Goal: Task Accomplishment & Management: Use online tool/utility

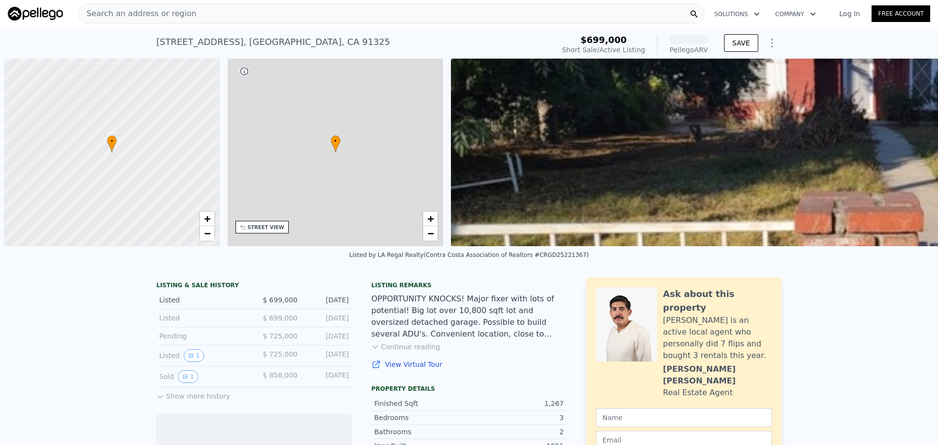
scroll to position [0, 4]
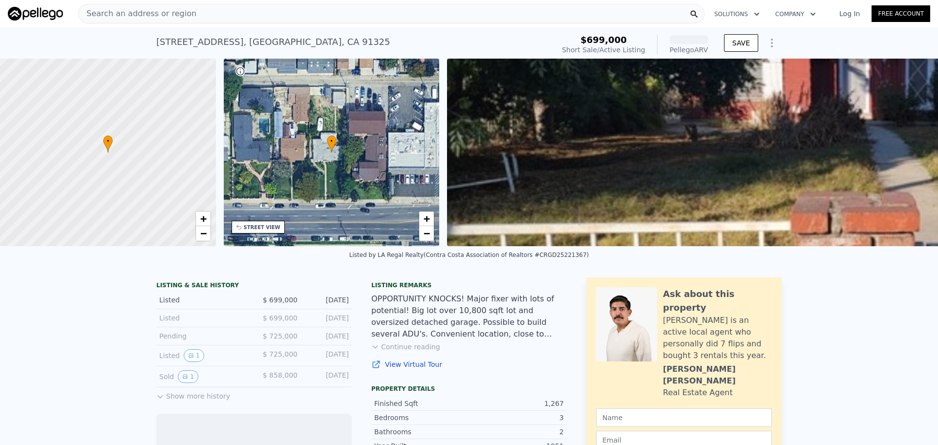
click at [266, 9] on div "Search an address or region" at bounding box center [391, 14] width 626 height 20
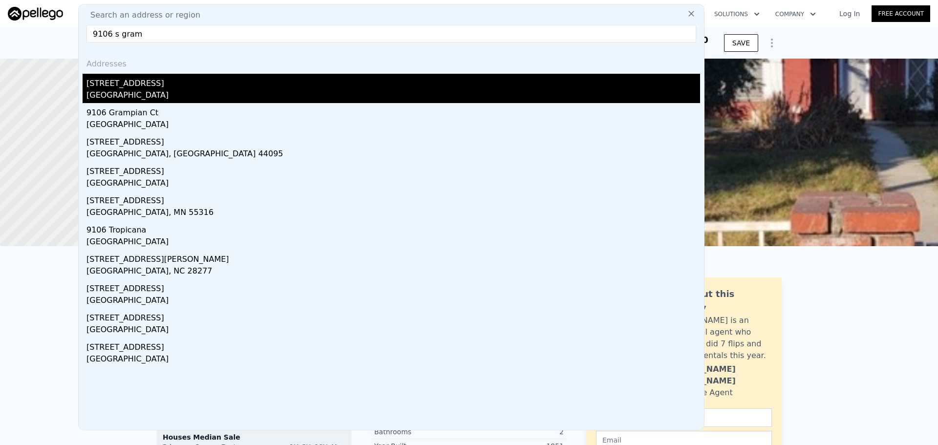
type input "9106 s gram"
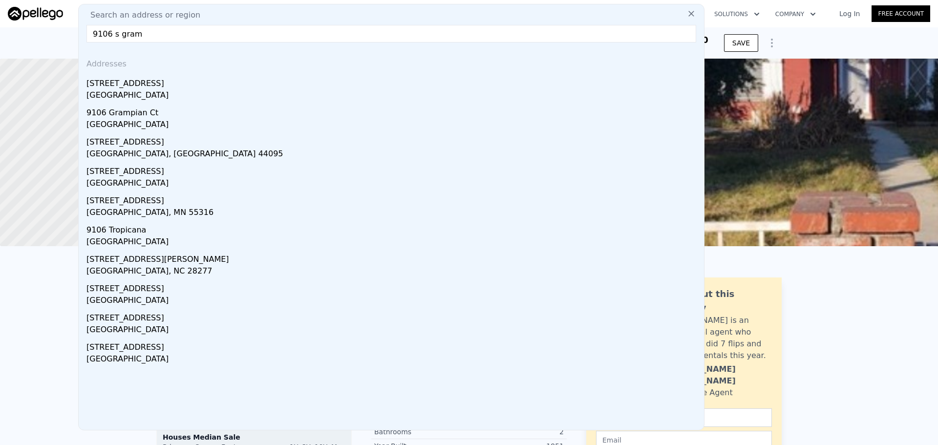
click at [159, 94] on div "[GEOGRAPHIC_DATA]" at bounding box center [393, 96] width 614 height 14
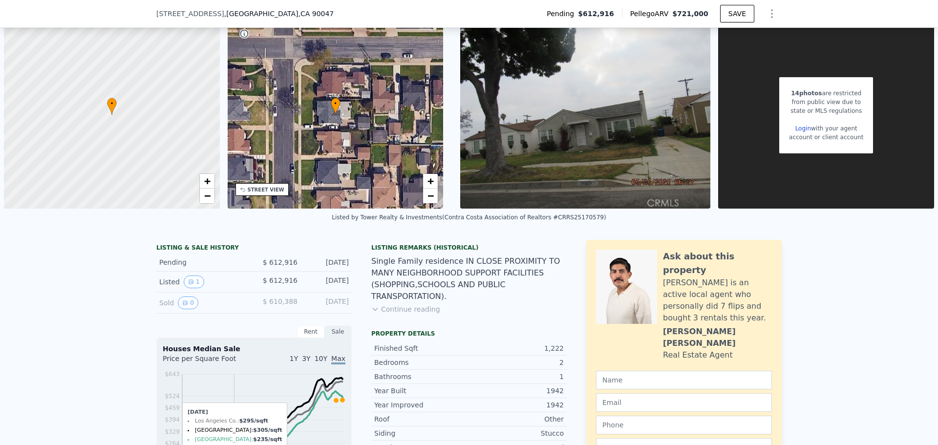
scroll to position [94, 0]
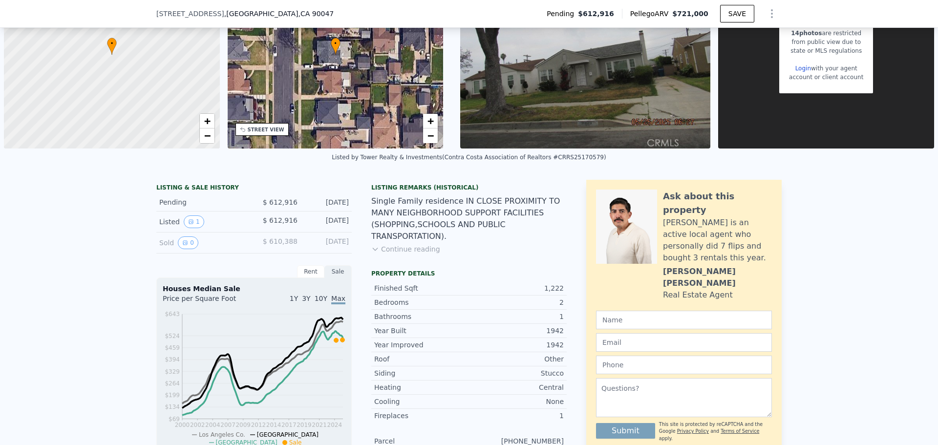
click at [407, 244] on button "Continue reading" at bounding box center [405, 249] width 69 height 10
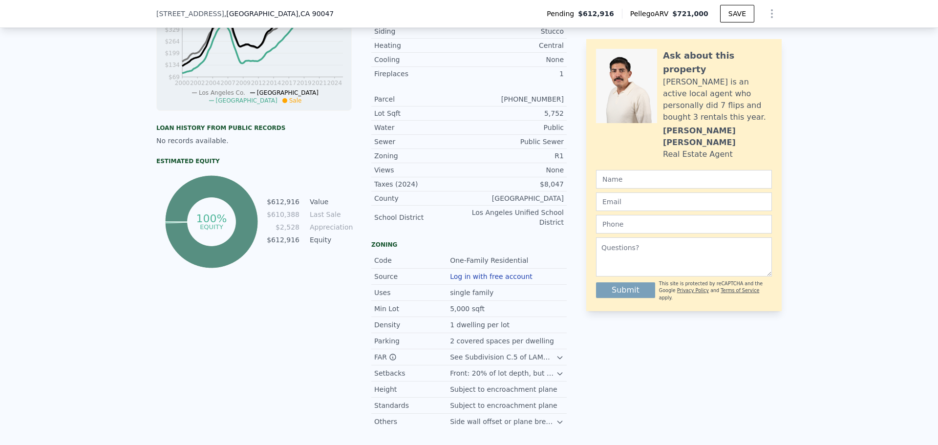
scroll to position [485, 0]
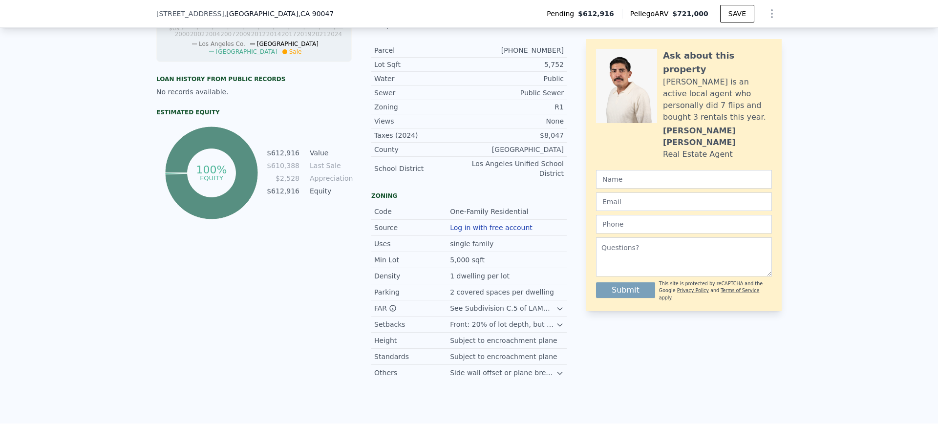
click at [558, 305] on icon at bounding box center [560, 309] width 8 height 8
click at [556, 331] on icon at bounding box center [560, 335] width 8 height 8
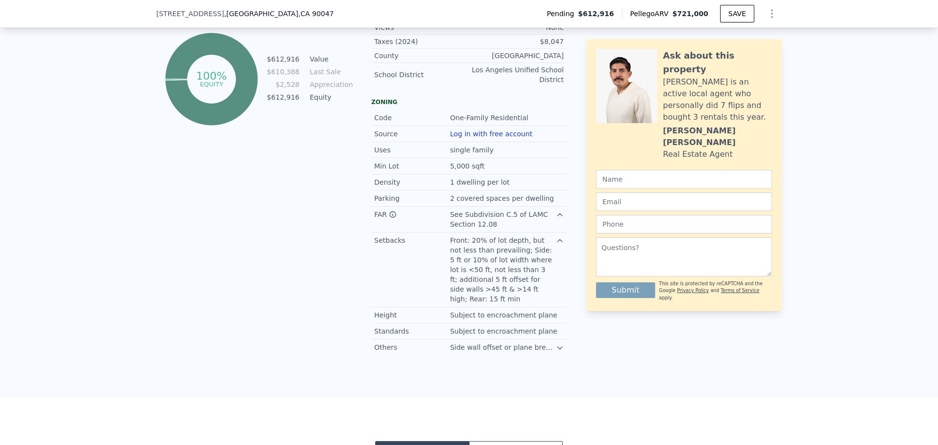
scroll to position [583, 0]
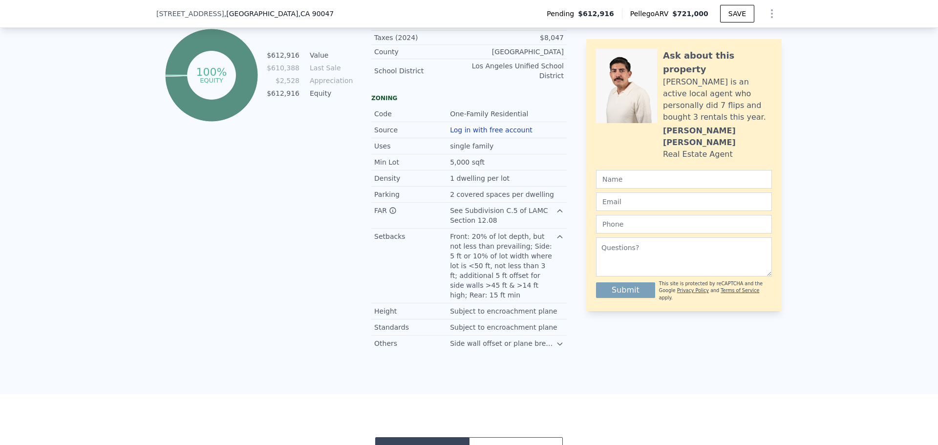
click at [557, 343] on icon at bounding box center [559, 344] width 4 height 2
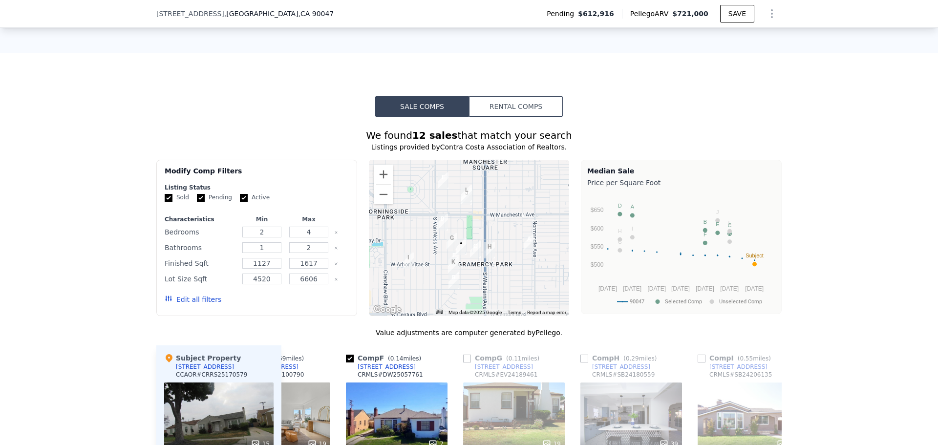
scroll to position [925, 0]
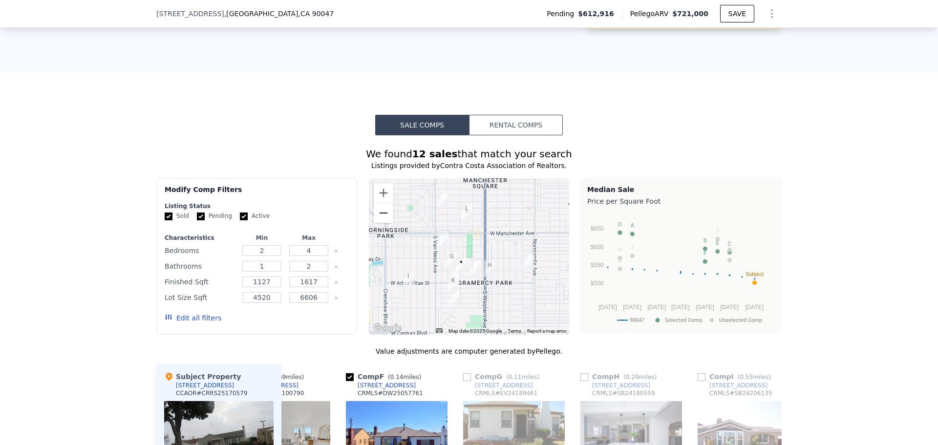
click at [381, 203] on button "Zoom out" at bounding box center [384, 213] width 20 height 20
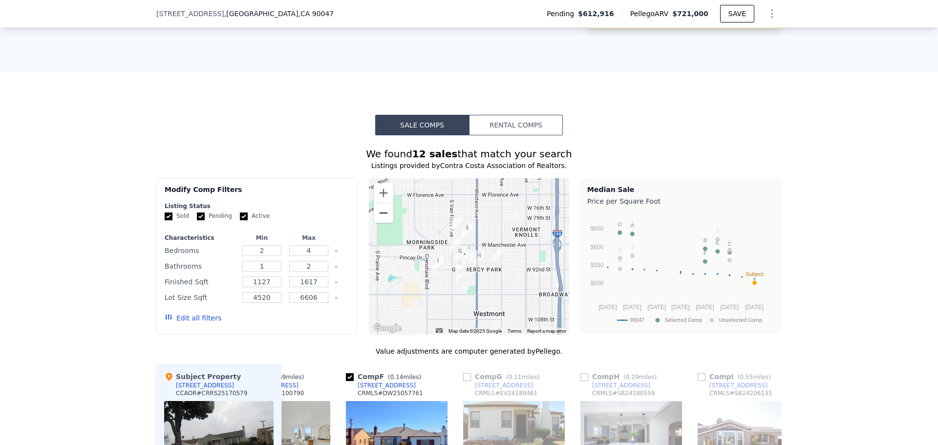
click at [381, 203] on button "Zoom out" at bounding box center [384, 213] width 20 height 20
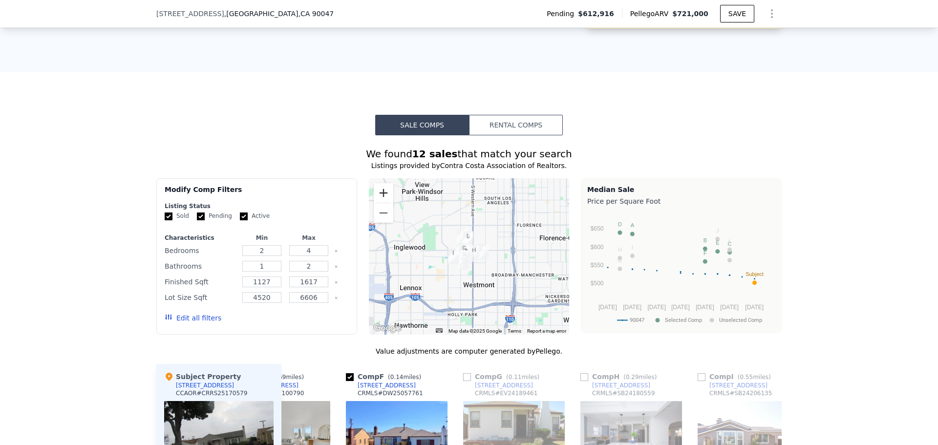
click at [382, 183] on button "Zoom in" at bounding box center [384, 193] width 20 height 20
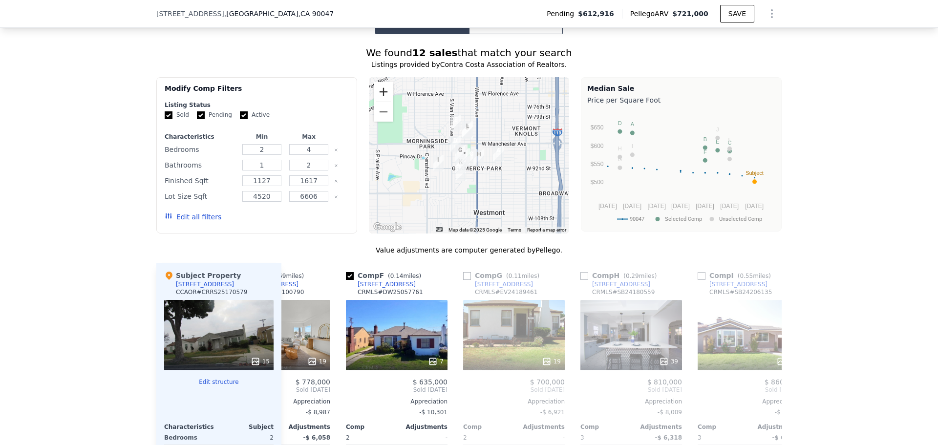
scroll to position [974, 0]
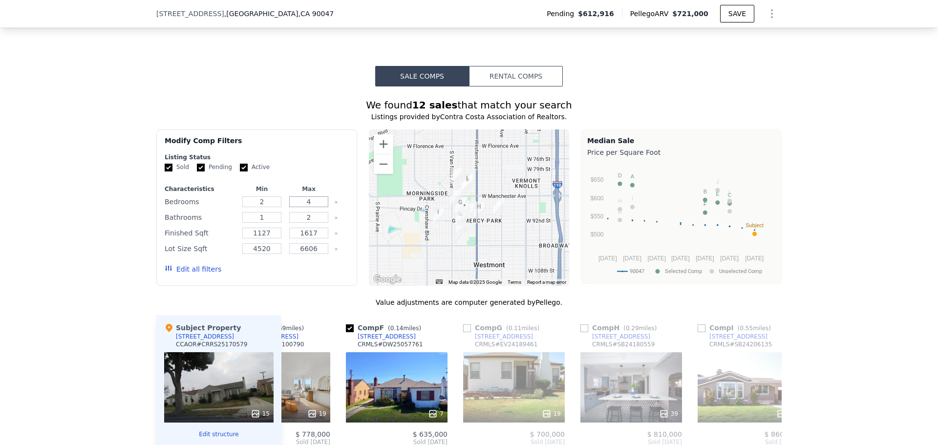
click at [318, 196] on input "4" at bounding box center [308, 201] width 39 height 11
type input "3"
click at [331, 163] on div "Sold Pending Active" at bounding box center [257, 167] width 184 height 8
click at [311, 228] on input "1617" at bounding box center [308, 233] width 39 height 11
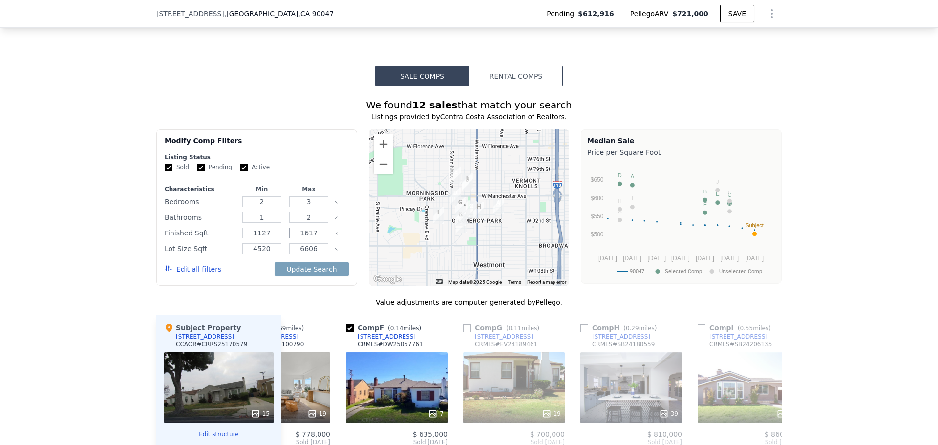
click at [308, 228] on input "1617" at bounding box center [308, 233] width 39 height 11
type input "1500"
click at [200, 264] on button "Edit all filters" at bounding box center [193, 269] width 57 height 10
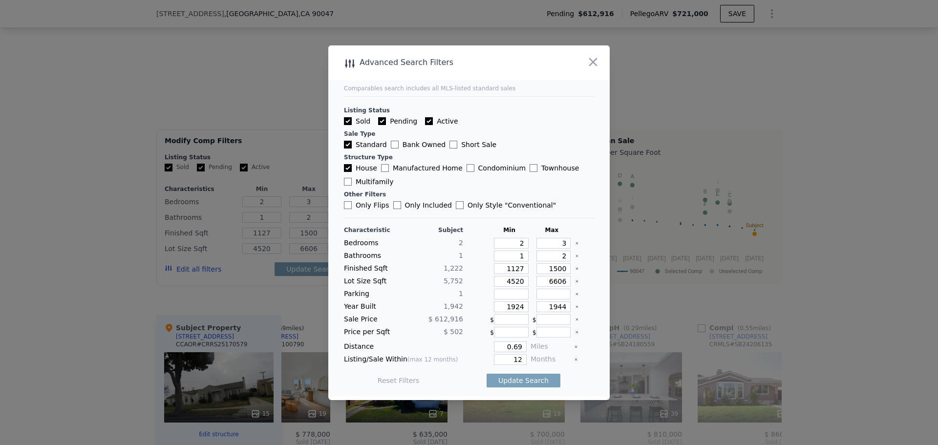
click at [383, 122] on input "Pending" at bounding box center [382, 121] width 8 height 8
checkbox input "false"
click at [425, 121] on input "Active" at bounding box center [429, 121] width 8 height 8
checkbox input "false"
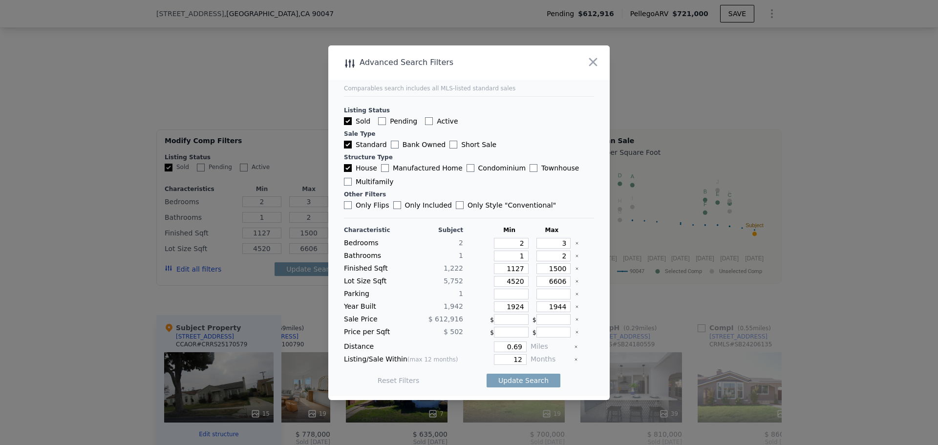
checkbox input "false"
click at [350, 206] on input "Only Flips" at bounding box center [348, 205] width 8 height 8
checkbox input "true"
click at [516, 347] on input "0.69" at bounding box center [510, 347] width 33 height 11
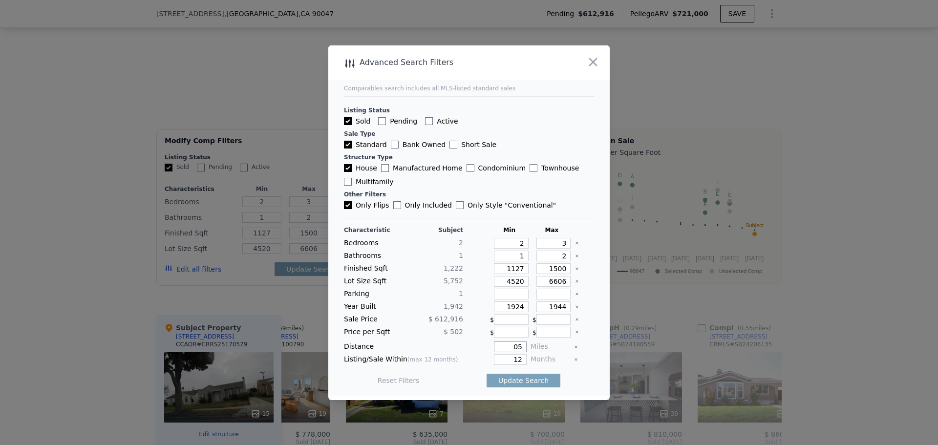
type input "5"
type input "0.5"
click at [517, 360] on input "12" at bounding box center [510, 359] width 33 height 11
type input "1"
type input "6"
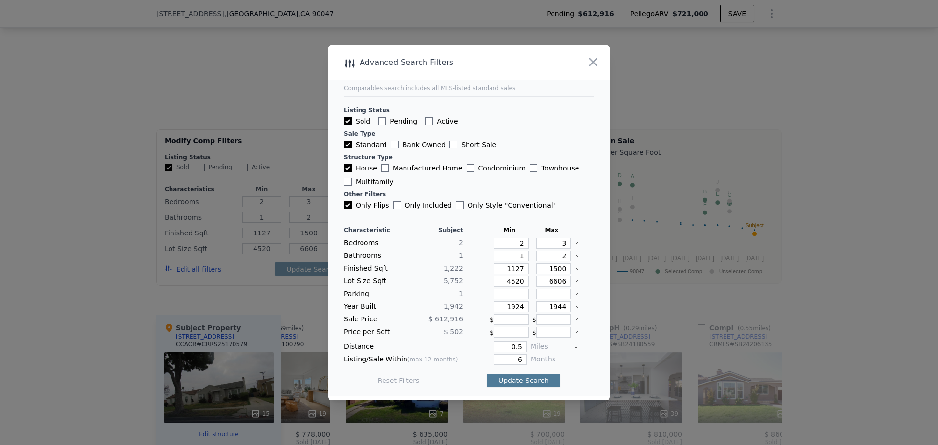
click at [526, 386] on button "Update Search" at bounding box center [524, 381] width 74 height 14
drag, startPoint x: 393, startPoint y: 204, endPoint x: 432, endPoint y: 206, distance: 39.6
click at [393, 205] on input "Only Included" at bounding box center [397, 205] width 8 height 8
checkbox input "true"
click at [456, 204] on input "Only Style " Conventional "" at bounding box center [460, 205] width 8 height 8
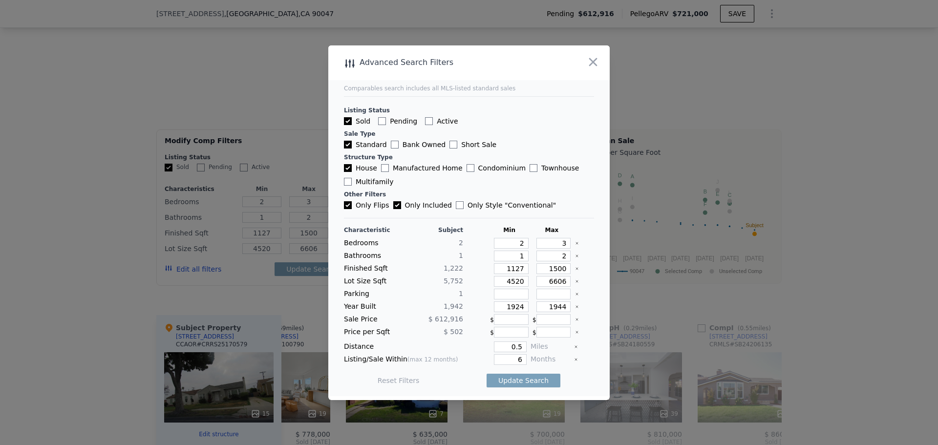
checkbox input "true"
click at [523, 379] on button "Update Search" at bounding box center [524, 381] width 74 height 14
click at [558, 271] on input "1500" at bounding box center [553, 268] width 35 height 11
click at [543, 273] on input "1500" at bounding box center [553, 268] width 35 height 11
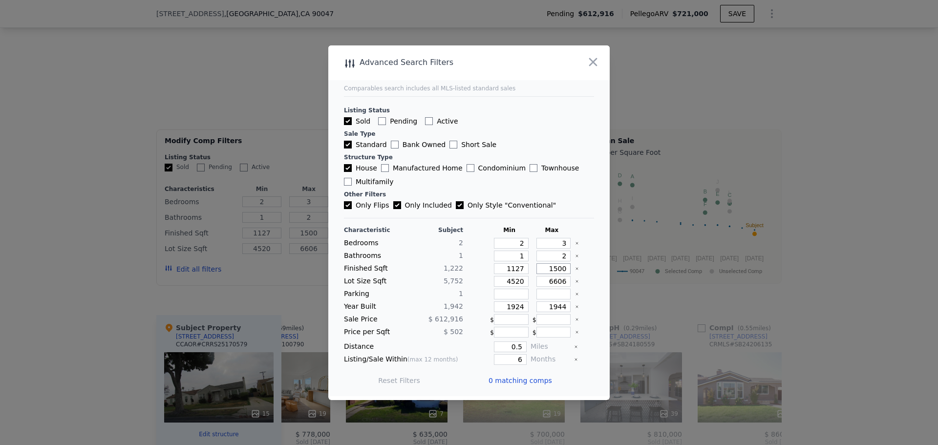
click at [548, 271] on input "1500" at bounding box center [553, 268] width 35 height 11
click at [551, 271] on input "1500" at bounding box center [553, 268] width 35 height 11
type input "100"
type input "1600"
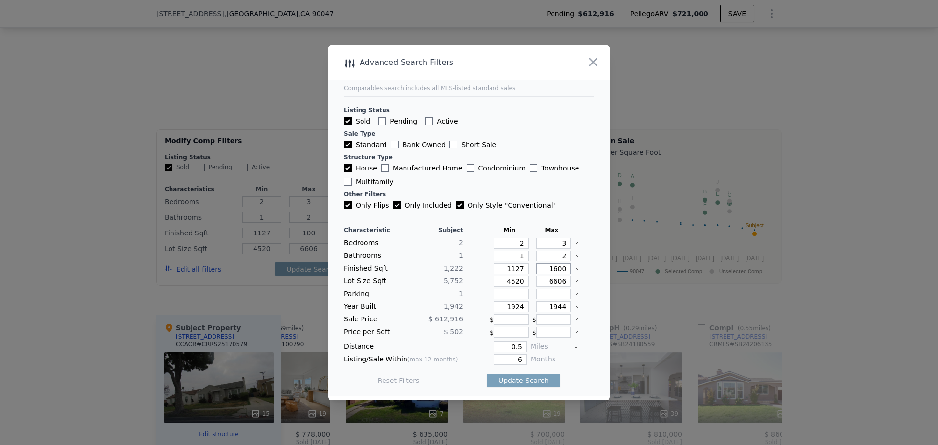
type input "1600"
click at [577, 187] on div "Listing Status Sold Pending Active Sale Type Standard Bank Owned Short Sale Str…" at bounding box center [469, 153] width 250 height 114
click at [537, 380] on button "Update Search" at bounding box center [524, 381] width 74 height 14
click at [379, 120] on input "Pending" at bounding box center [382, 121] width 8 height 8
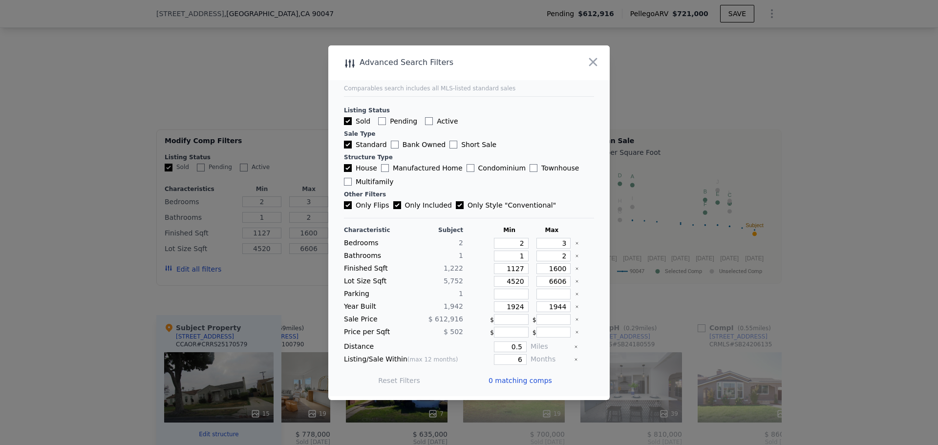
checkbox input "true"
click at [426, 120] on input "Active" at bounding box center [429, 121] width 8 height 8
checkbox input "true"
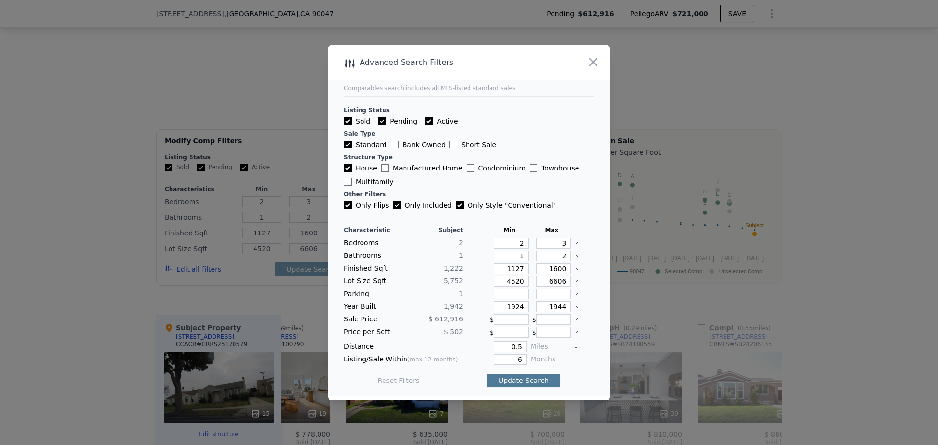
click at [533, 385] on button "Update Search" at bounding box center [524, 381] width 74 height 14
click at [599, 63] on icon "button" at bounding box center [593, 62] width 14 height 14
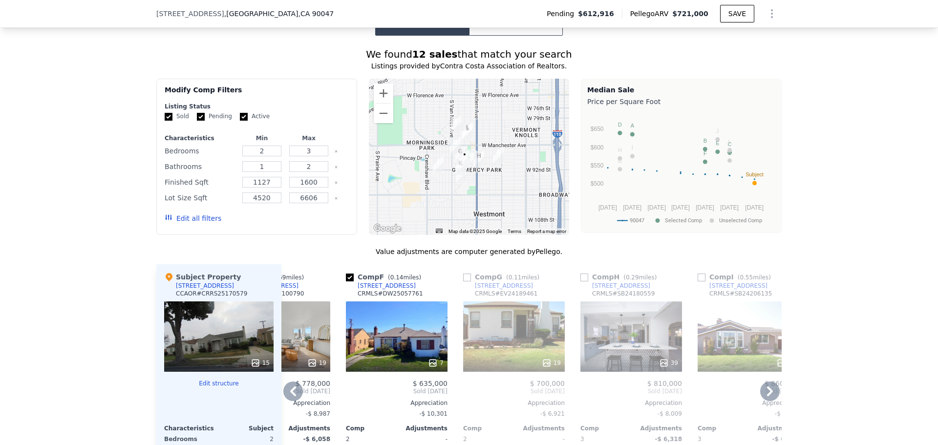
scroll to position [1023, 0]
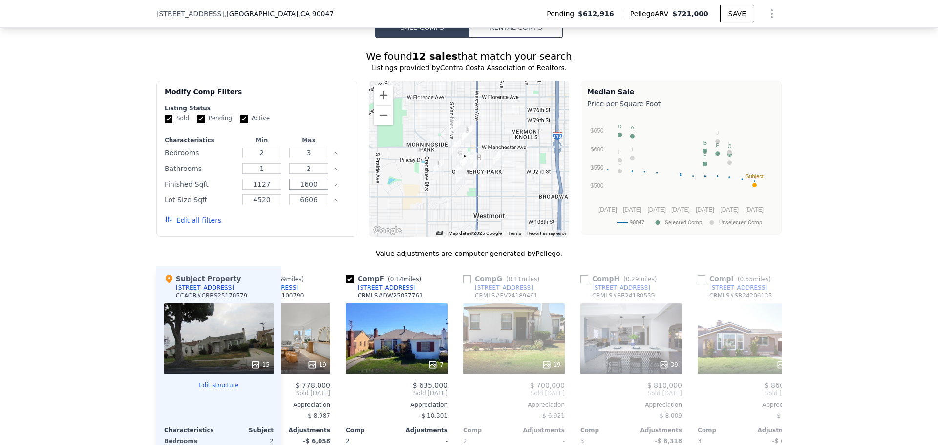
click at [314, 179] on input "1600" at bounding box center [308, 184] width 39 height 11
type input "1650"
click at [307, 214] on button "Update Search" at bounding box center [312, 221] width 74 height 14
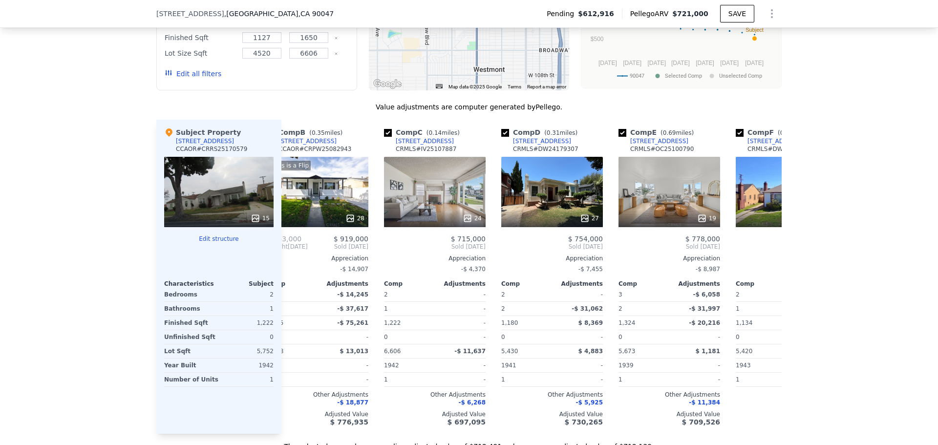
scroll to position [0, 0]
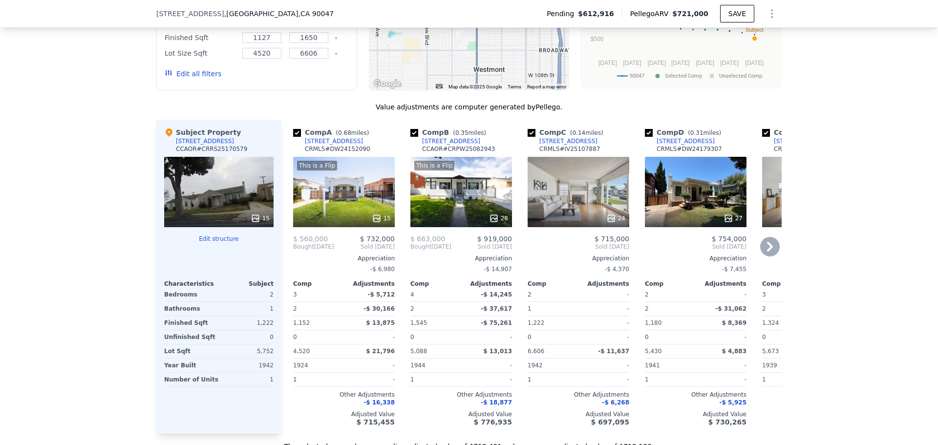
click at [337, 172] on div "This is a Flip 15" at bounding box center [344, 192] width 102 height 70
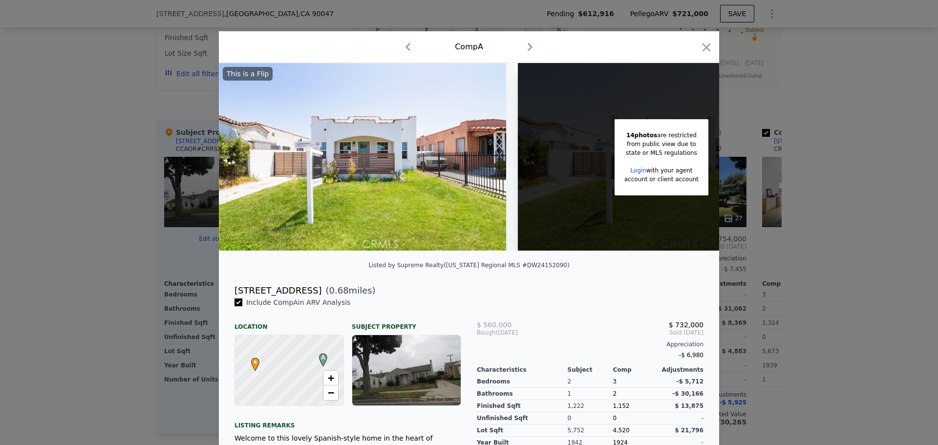
click at [457, 249] on img at bounding box center [362, 157] width 287 height 188
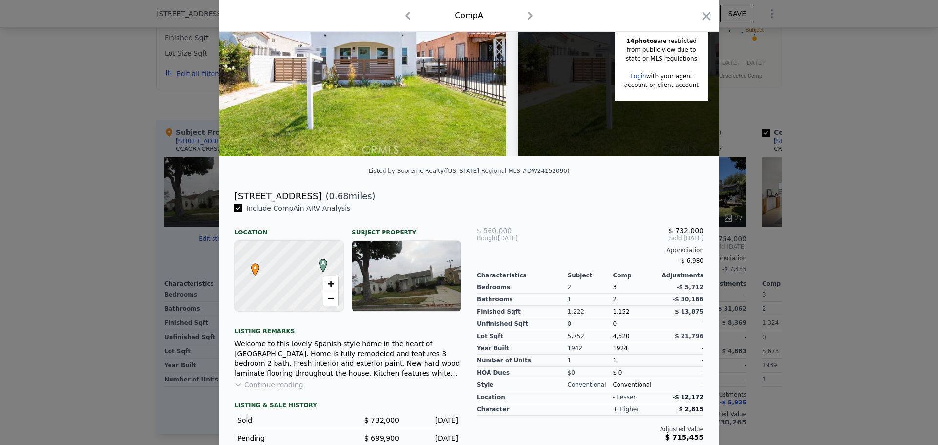
scroll to position [145, 0]
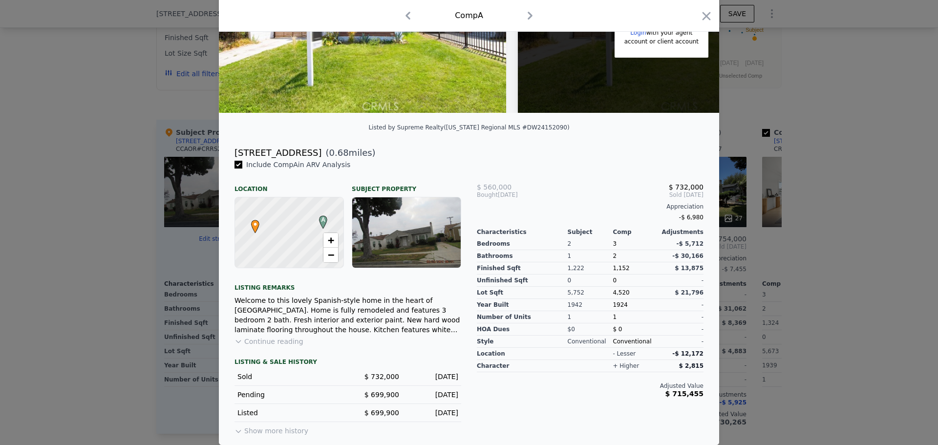
click at [268, 344] on button "Continue reading" at bounding box center [269, 342] width 69 height 10
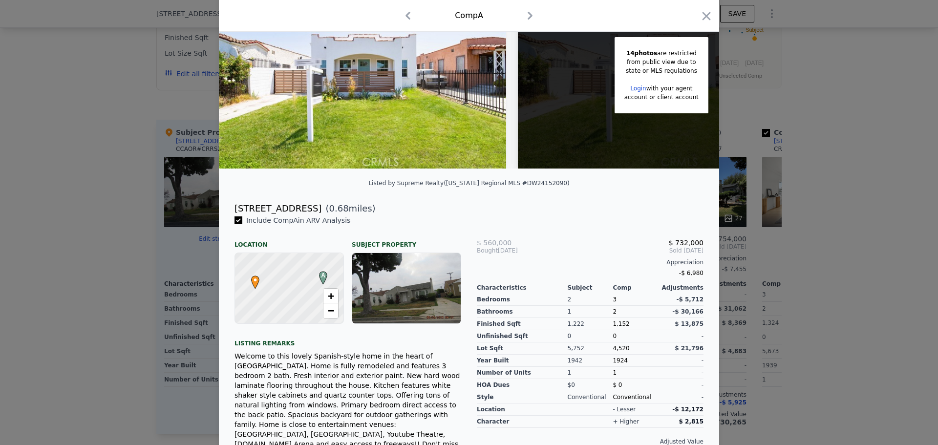
scroll to position [0, 0]
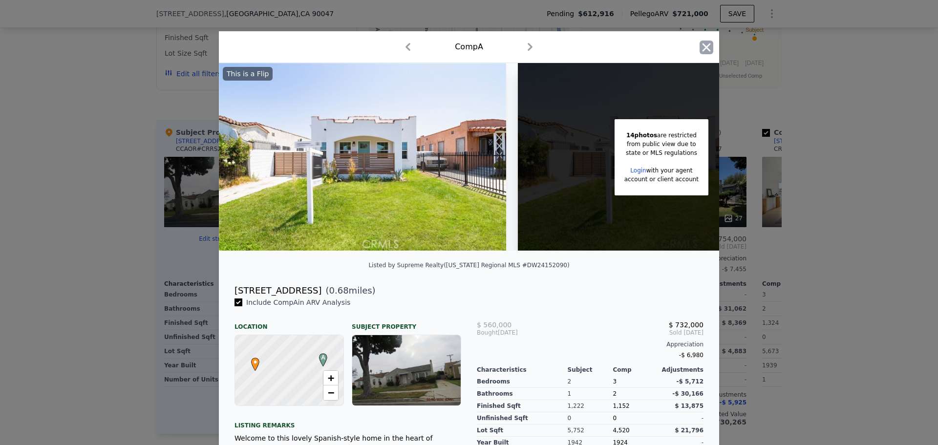
click at [703, 45] on icon "button" at bounding box center [707, 47] width 8 height 8
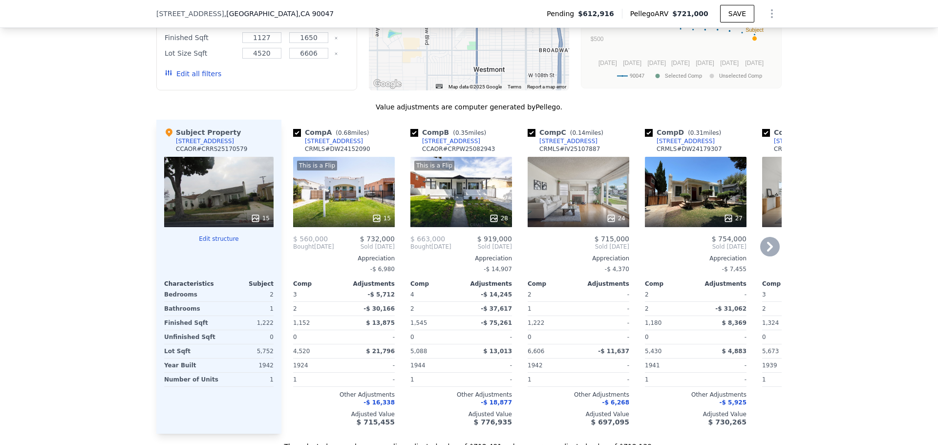
click at [466, 172] on div "This is a Flip 28" at bounding box center [461, 192] width 102 height 70
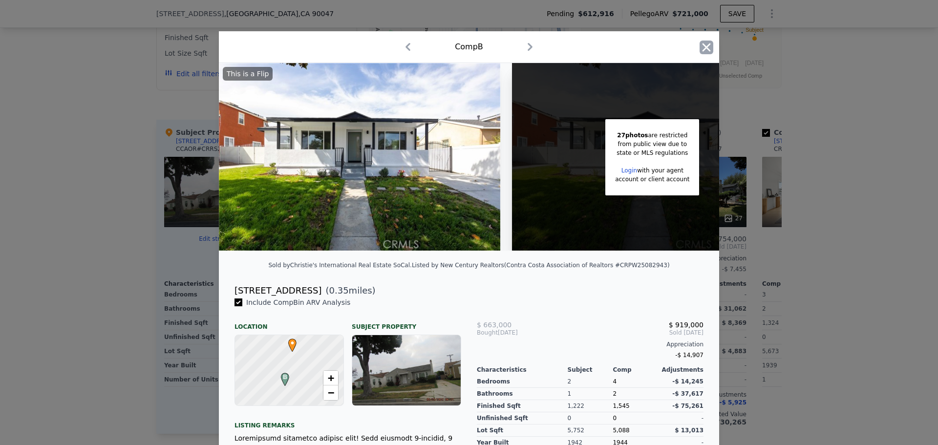
click at [703, 47] on icon "button" at bounding box center [707, 47] width 8 height 8
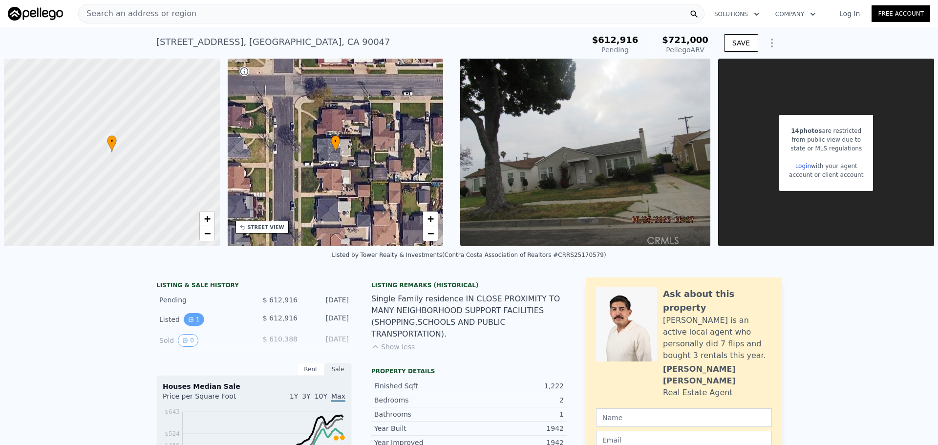
click at [192, 321] on button "1" at bounding box center [194, 319] width 21 height 13
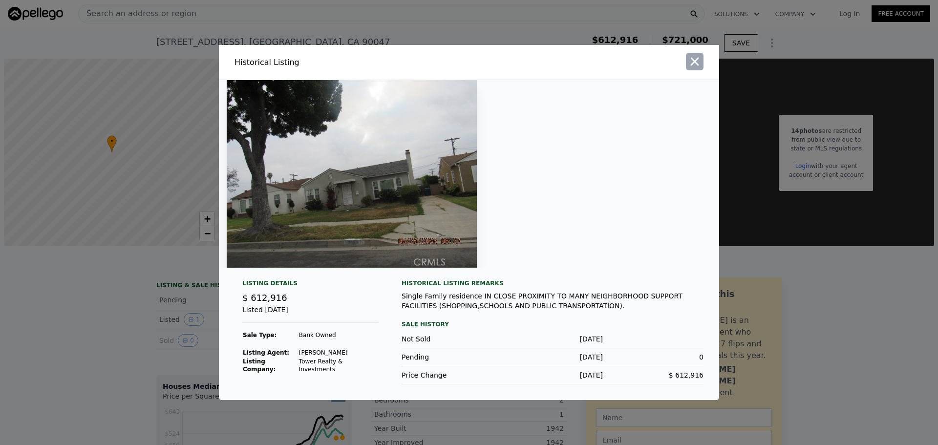
click at [692, 61] on icon "button" at bounding box center [695, 62] width 14 height 14
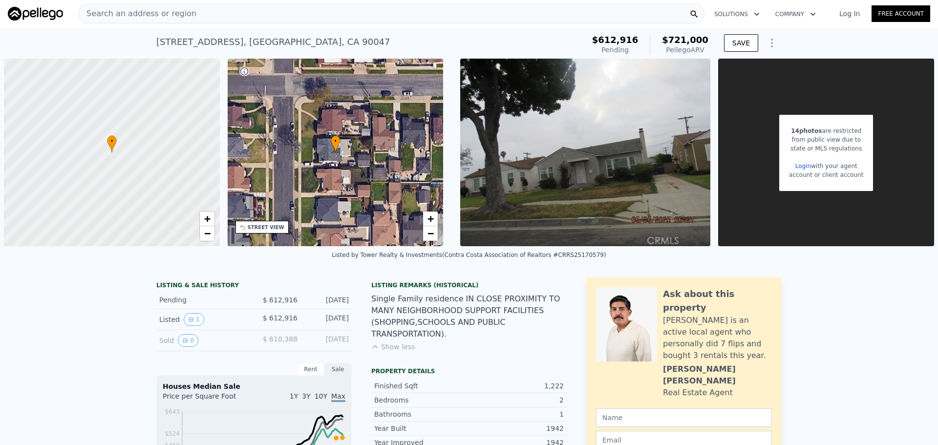
click at [271, 233] on div "STREET VIEW" at bounding box center [261, 227] width 53 height 13
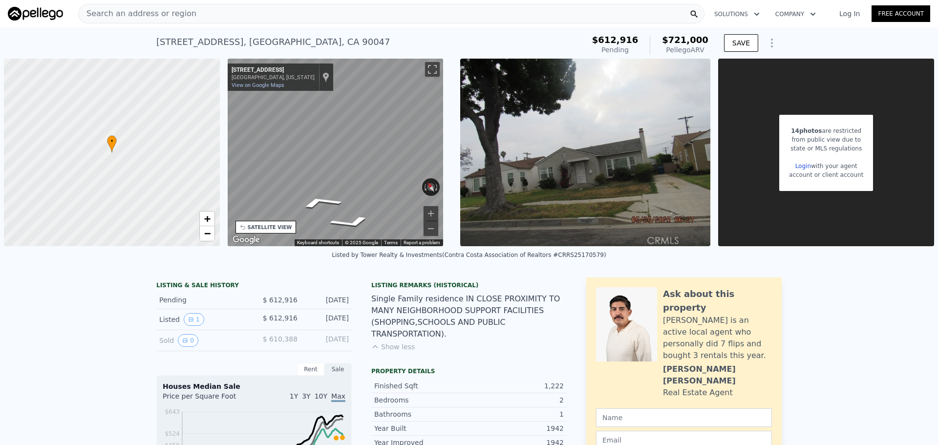
click at [226, 171] on div "← Move left → Move right ↑ Move up ↓ Move down + Zoom in - Zoom out [STREET_ADD…" at bounding box center [340, 153] width 233 height 188
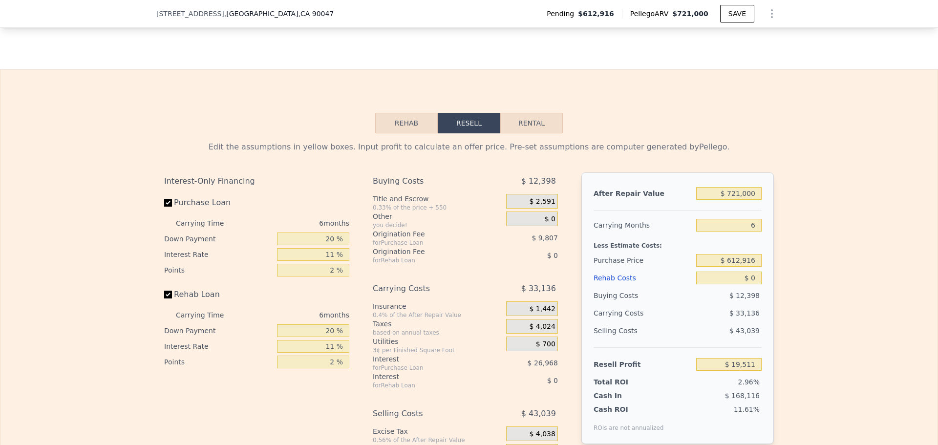
scroll to position [1609, 0]
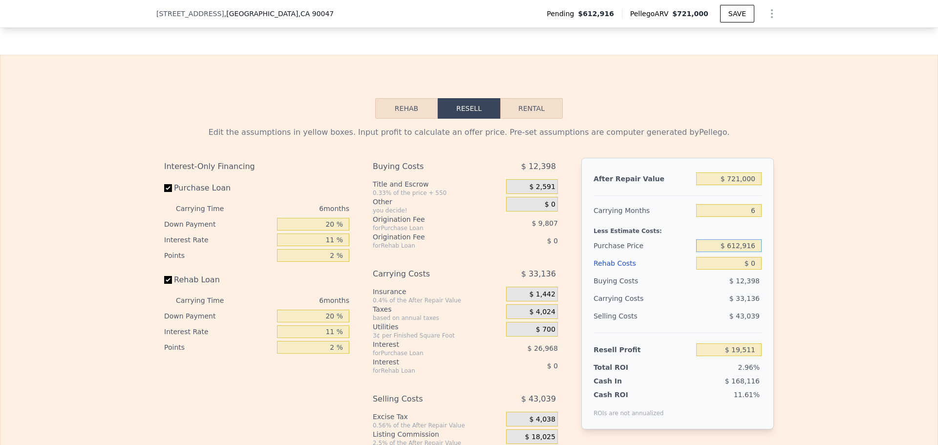
click at [736, 239] on input "$ 612,916" at bounding box center [728, 245] width 65 height 13
type input "$ 500,000"
click at [832, 247] on div "Edit the assumptions in yellow boxes. Input profit to calculate an offer price.…" at bounding box center [468, 301] width 937 height 364
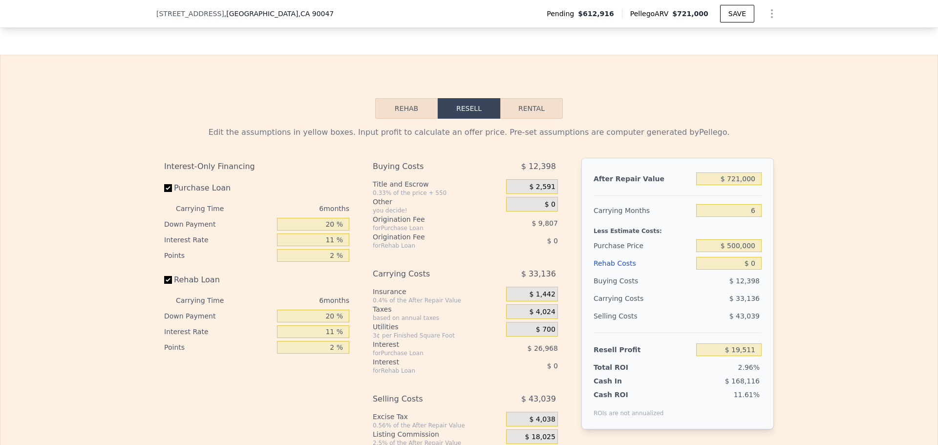
type input "$ 139,578"
click at [727, 257] on input "$ 0" at bounding box center [728, 263] width 65 height 13
click at [754, 257] on input "$ 0" at bounding box center [728, 263] width 65 height 13
type input "$ 8"
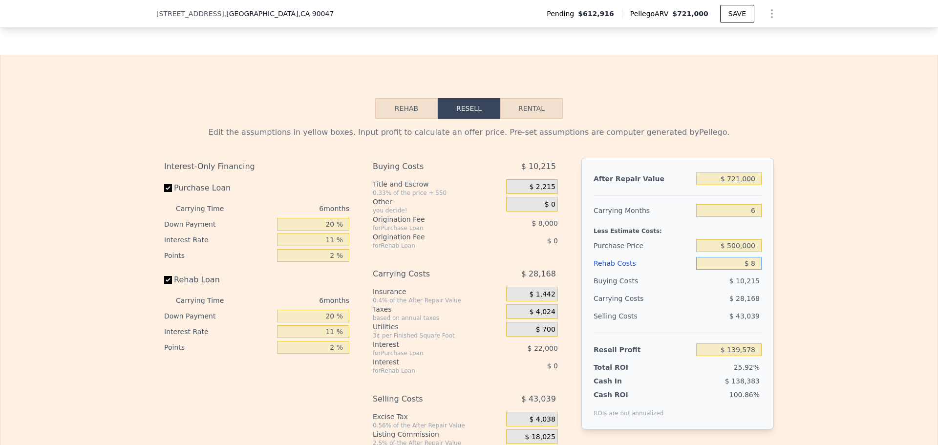
type input "$ 139,570"
type input "$ 80"
type input "$ 139,491"
type input "$ 8,000"
type input "$ 131,096"
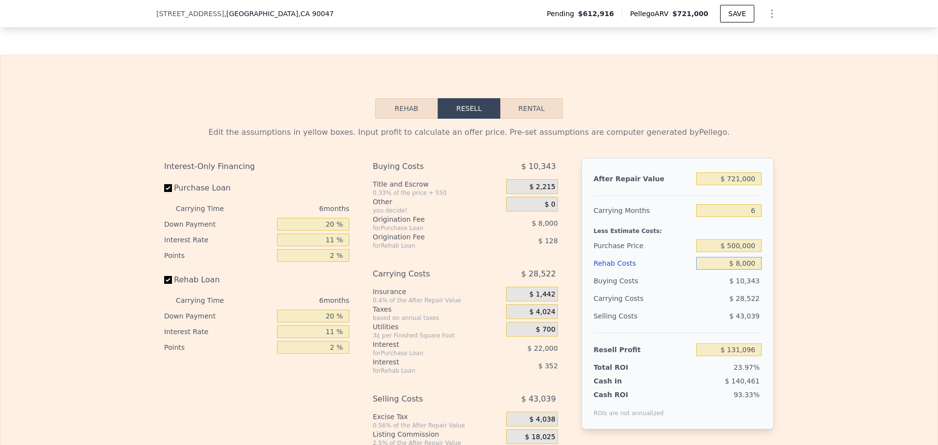
type input "$ 80,000"
type input "$ 54,776"
type input "$ 80,000"
click at [707, 274] on div "$ 11,495" at bounding box center [729, 281] width 66 height 18
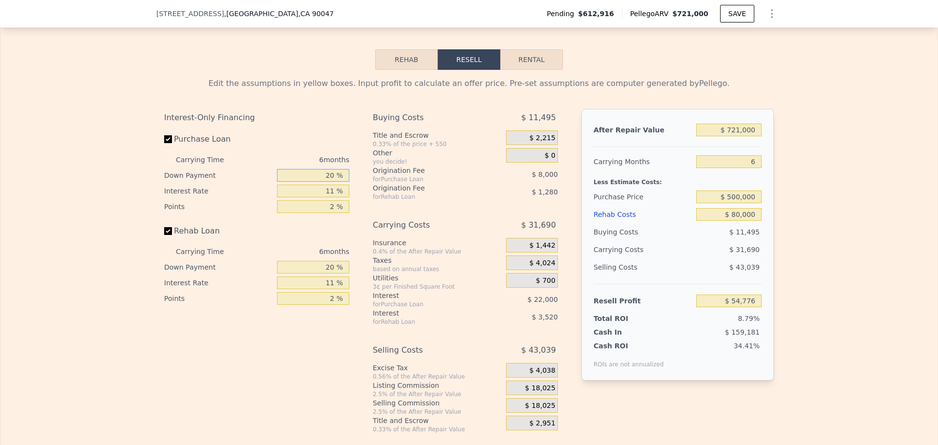
click at [324, 169] on input "20 %" at bounding box center [313, 175] width 72 height 13
type input "1 %"
type input "$ 47,650"
type input "10 %"
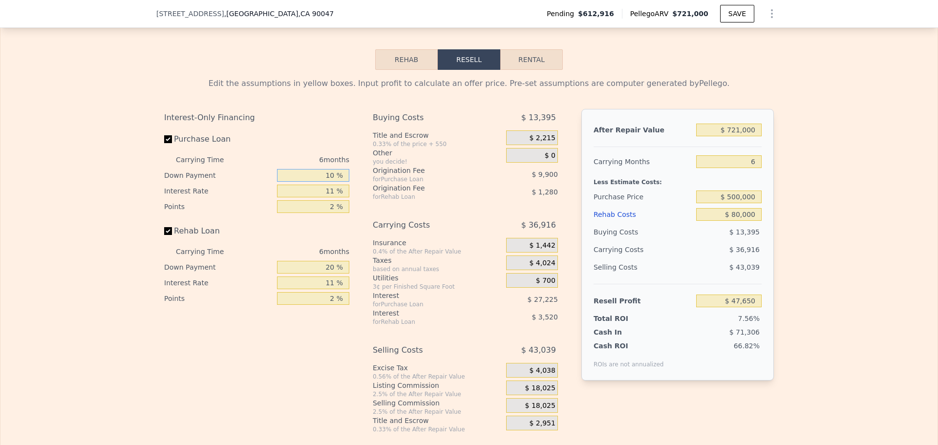
type input "$ 51,028"
type input "10 %"
click at [304, 110] on div "Interest-Only Financing" at bounding box center [256, 118] width 185 height 18
click at [326, 185] on input "11 %" at bounding box center [313, 191] width 72 height 13
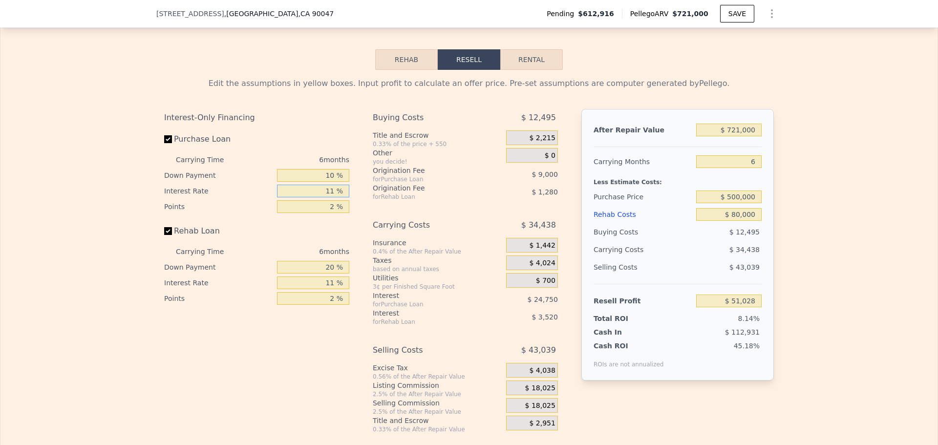
click at [326, 185] on input "11 %" at bounding box center [313, 191] width 72 height 13
type input "9 %"
type input "$ 55,528"
type input "9.7 %"
type input "$ 53,950"
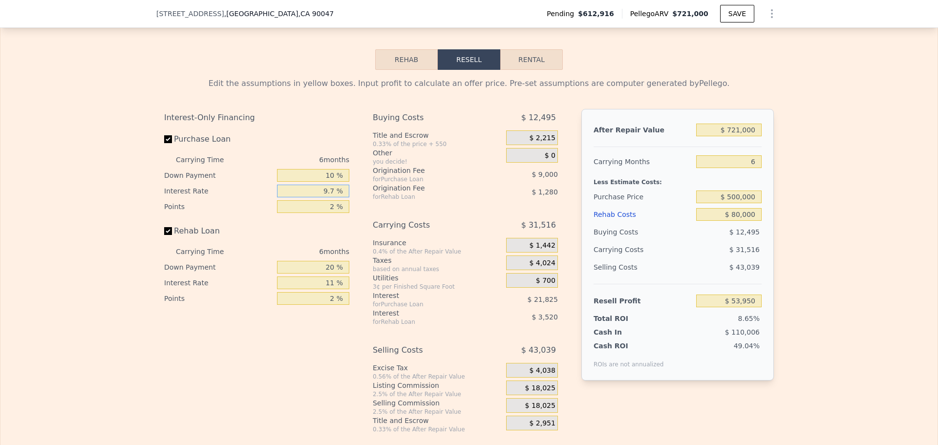
type input "9.75 %"
type input "$ 53,842"
type input "9.75 %"
click at [313, 222] on div "Rehab Loan" at bounding box center [256, 232] width 185 height 21
click at [332, 200] on input "2 %" at bounding box center [313, 206] width 72 height 13
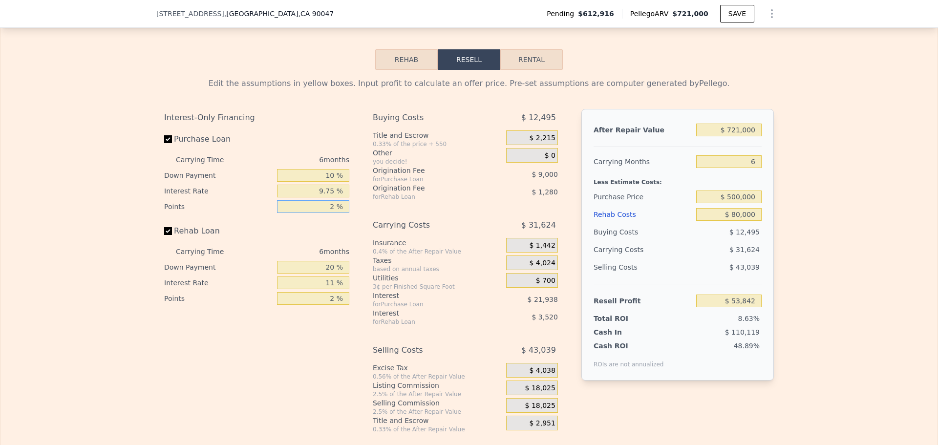
click at [332, 200] on input "2 %" at bounding box center [313, 206] width 72 height 13
type input "2 %"
type input "3 %"
type input "$ 49,342"
type input "3 %"
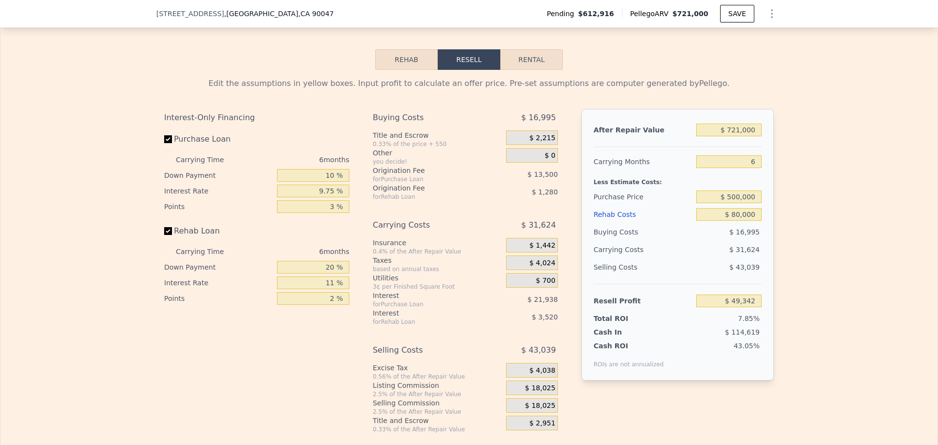
click at [295, 222] on div "Rehab Loan" at bounding box center [256, 232] width 185 height 21
click at [330, 261] on input "20 %" at bounding box center [313, 267] width 72 height 13
click at [327, 261] on input "20 %" at bounding box center [313, 267] width 72 height 13
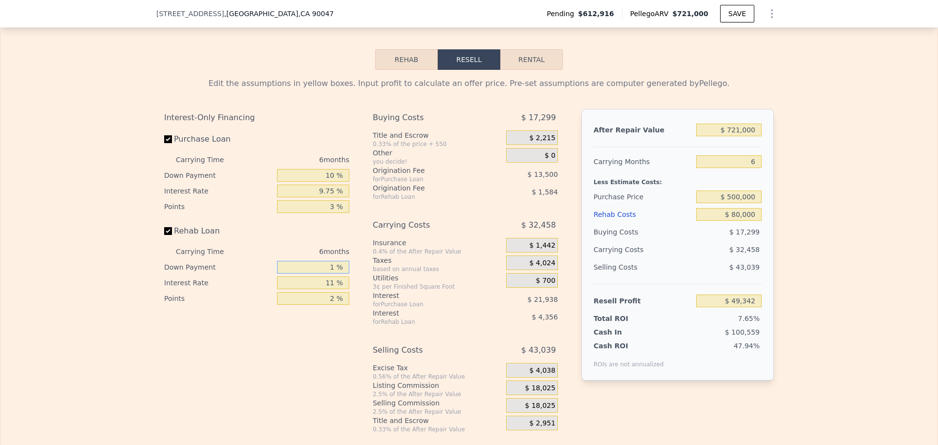
type input "10 %"
type input "$ 48,744"
type input "10 %"
click at [328, 277] on input "11 %" at bounding box center [313, 283] width 72 height 13
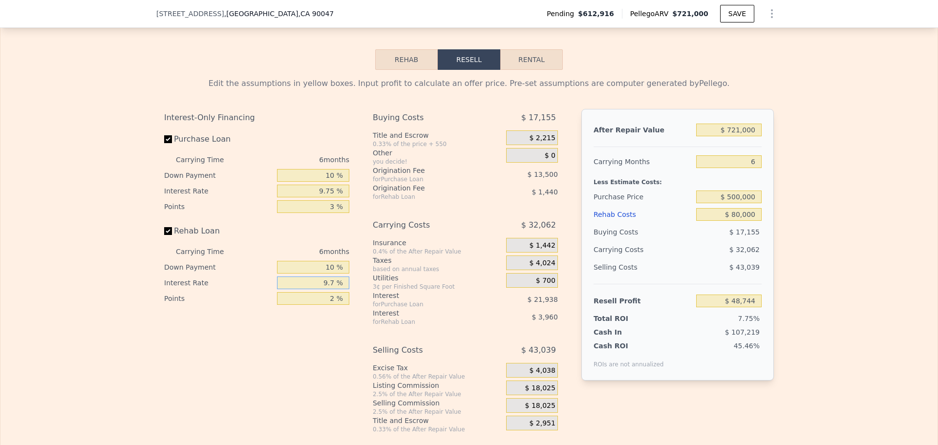
type input "9.75 %"
type input "$ 49,194"
type input "9.75 %"
click at [332, 292] on input "2 %" at bounding box center [313, 298] width 72 height 13
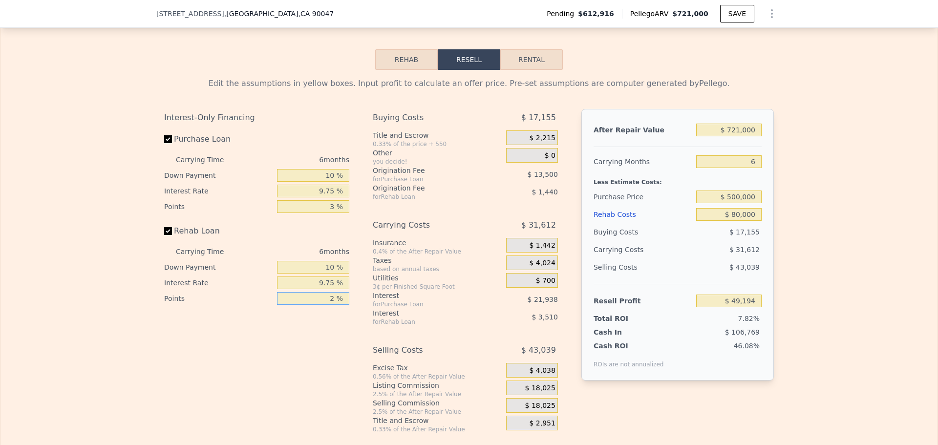
type input "23 %"
type input "$ 34,074"
type input "3 %"
type input "$ 48,474"
type input "3 %"
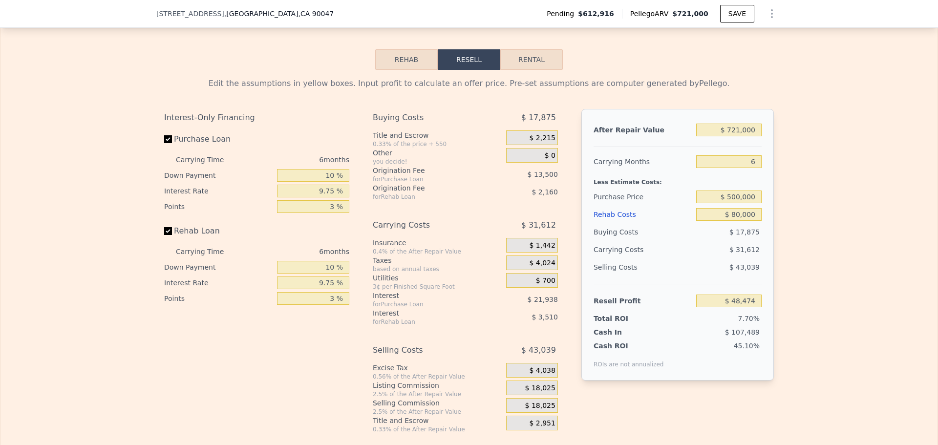
click at [303, 378] on div "Interest-Only Financing Purchase Loan Carrying Time 6 months Down Payment 10 % …" at bounding box center [260, 271] width 193 height 324
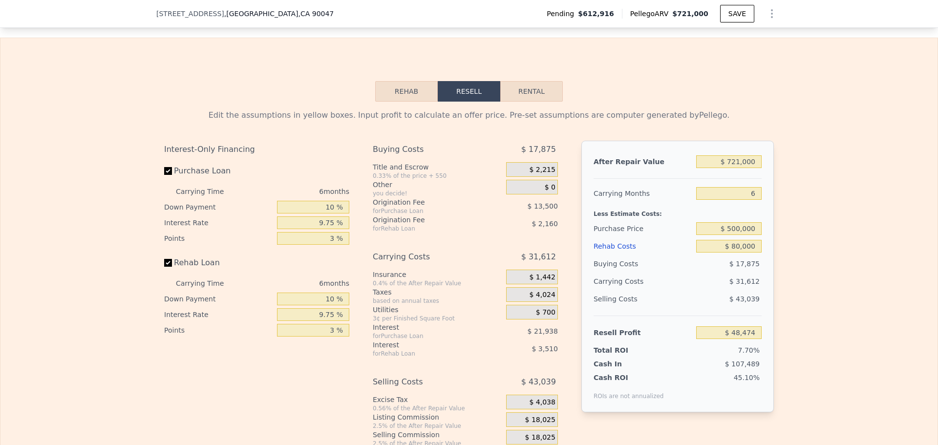
scroll to position [1609, 0]
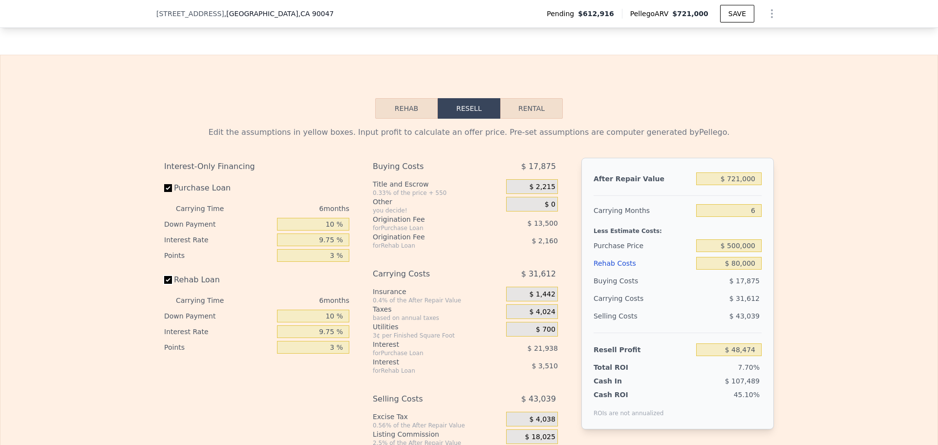
click at [164, 276] on input "Rehab Loan" at bounding box center [168, 280] width 8 height 8
checkbox input "false"
type input "$ 54,144"
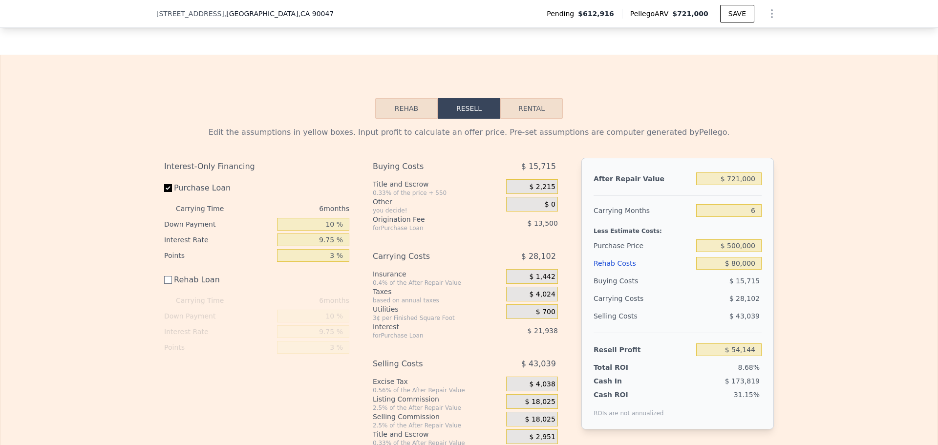
click at [892, 329] on div "Edit the assumptions in yellow boxes. Input profit to calculate an offer price.…" at bounding box center [468, 283] width 937 height 328
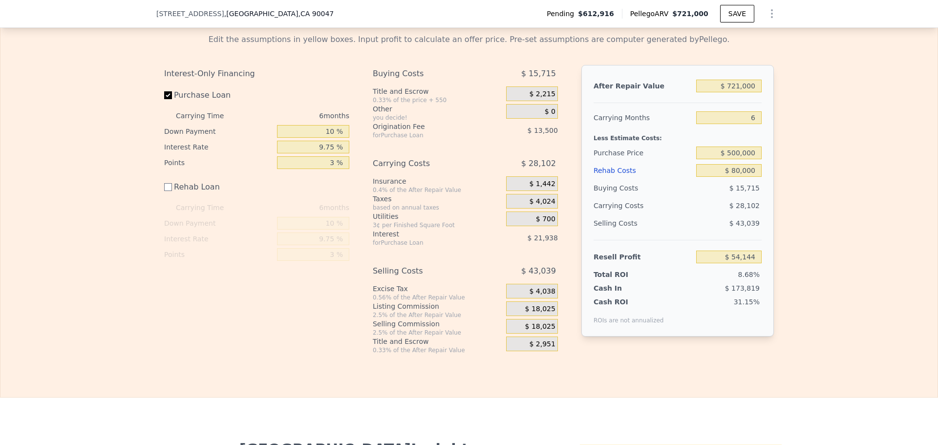
scroll to position [1707, 0]
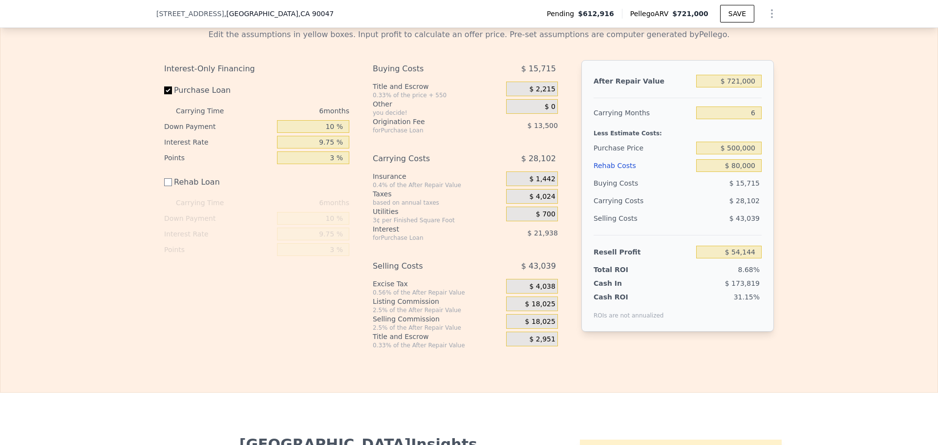
click at [601, 157] on div "Rehab Costs" at bounding box center [643, 166] width 99 height 18
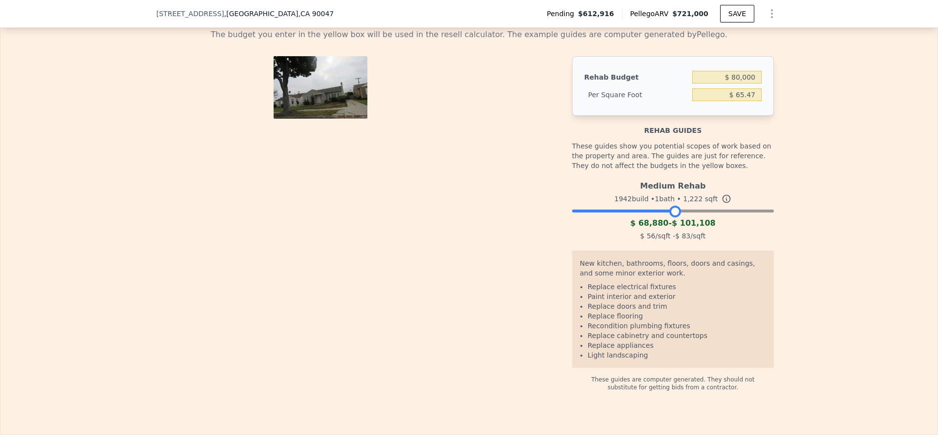
drag, startPoint x: 764, startPoint y: 198, endPoint x: 672, endPoint y: 205, distance: 92.6
click at [672, 205] on div "Medium Rehab 1942 build • 1 bath • 1,222 sqft $ 68,880 - $ 101,108 $ 56 /sqft -…" at bounding box center [673, 209] width 202 height 66
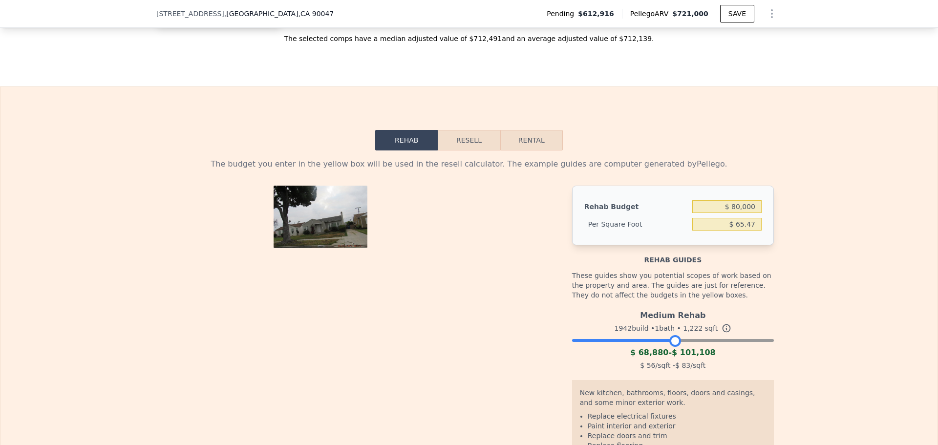
scroll to position [1560, 0]
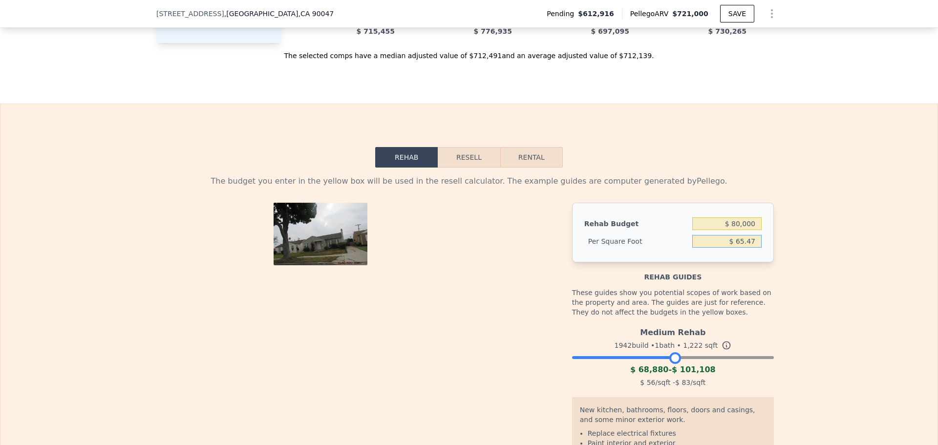
click at [744, 235] on input "$ 65.47" at bounding box center [726, 241] width 69 height 13
type input "$ 56"
type input "$ 68,432"
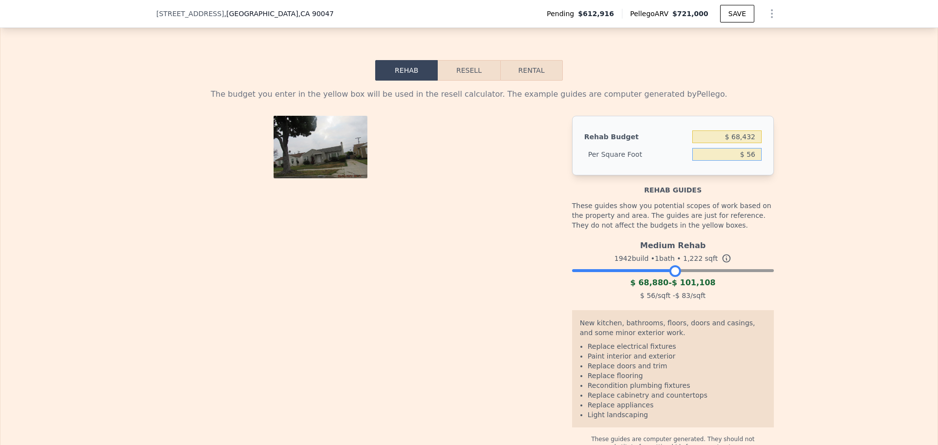
scroll to position [1658, 0]
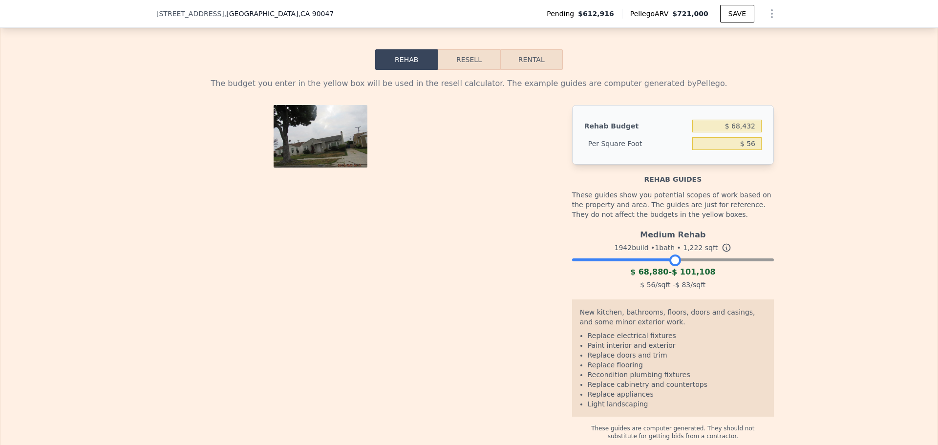
click at [722, 243] on icon at bounding box center [727, 248] width 10 height 10
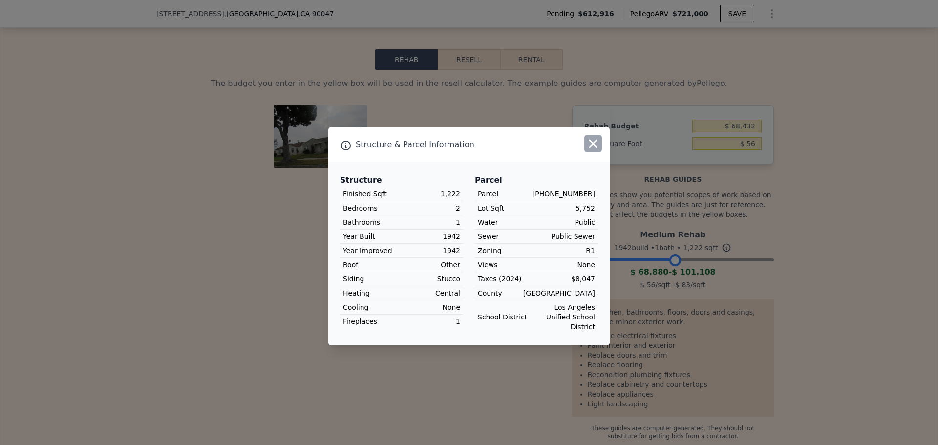
click at [595, 148] on icon "button" at bounding box center [593, 144] width 8 height 8
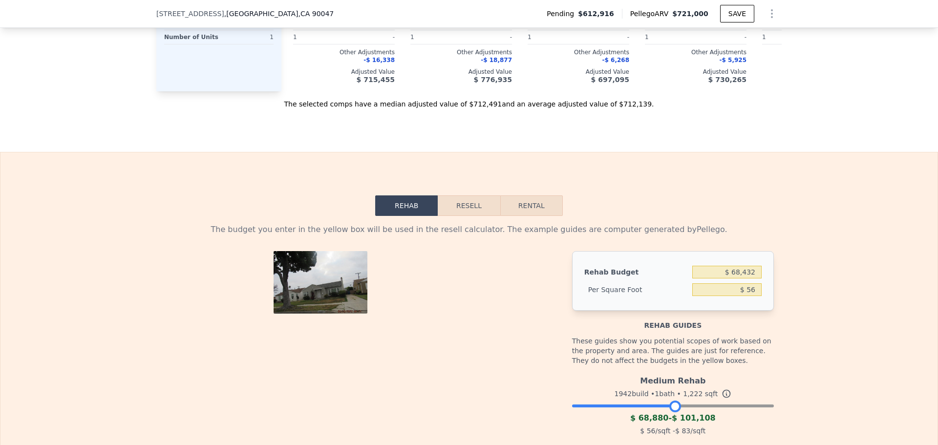
scroll to position [1511, 0]
click at [409, 197] on button "Rehab" at bounding box center [406, 206] width 63 height 21
click at [464, 196] on button "Resell" at bounding box center [469, 206] width 62 height 21
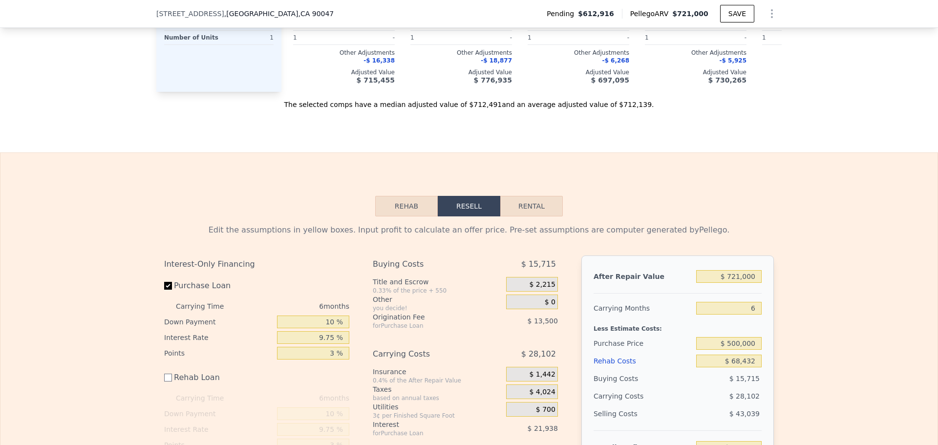
click at [535, 196] on button "Rental" at bounding box center [531, 206] width 63 height 21
select select "30"
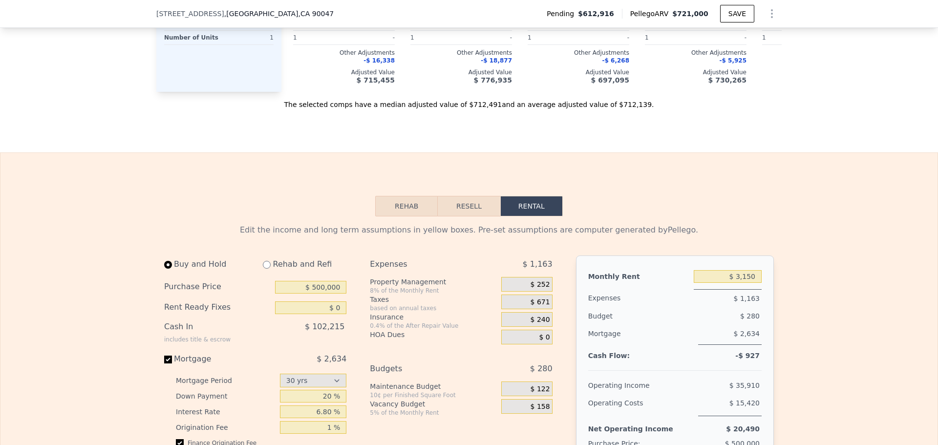
click at [461, 196] on button "Resell" at bounding box center [469, 206] width 62 height 21
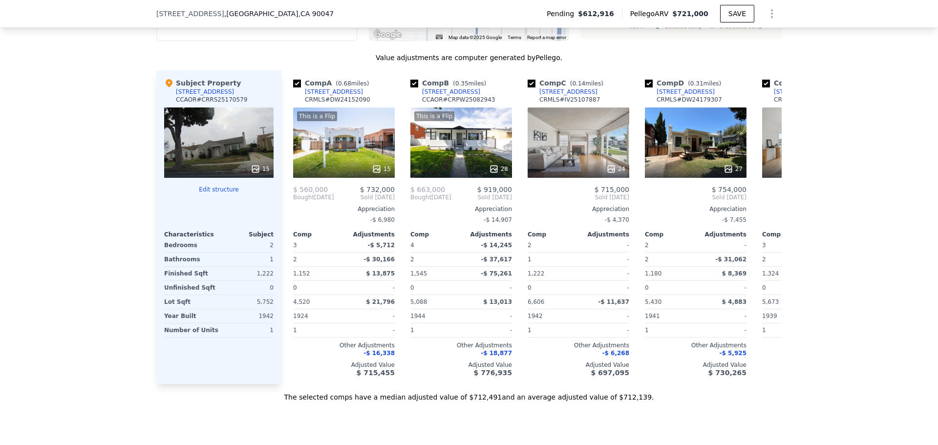
scroll to position [1218, 0]
click at [209, 186] on button "Edit structure" at bounding box center [218, 190] width 109 height 8
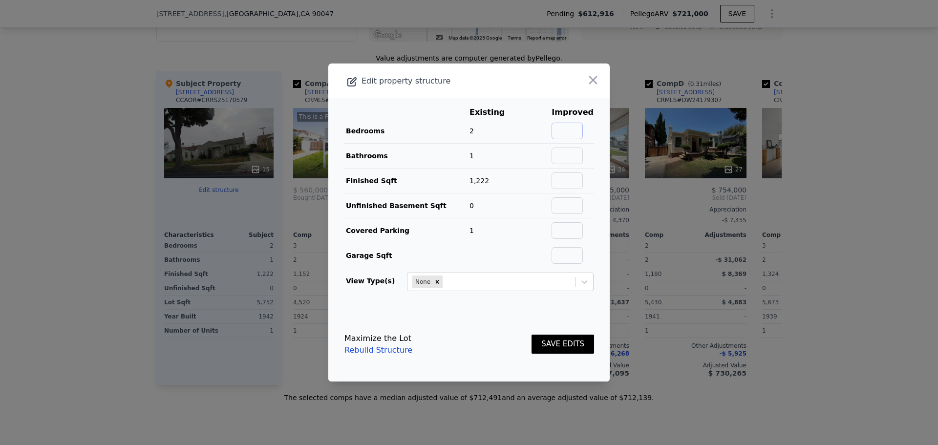
click at [559, 128] on input "text" at bounding box center [567, 131] width 31 height 17
type input "3"
click at [565, 152] on input "text" at bounding box center [567, 156] width 31 height 17
type input "2"
click at [557, 182] on input "text" at bounding box center [567, 180] width 31 height 17
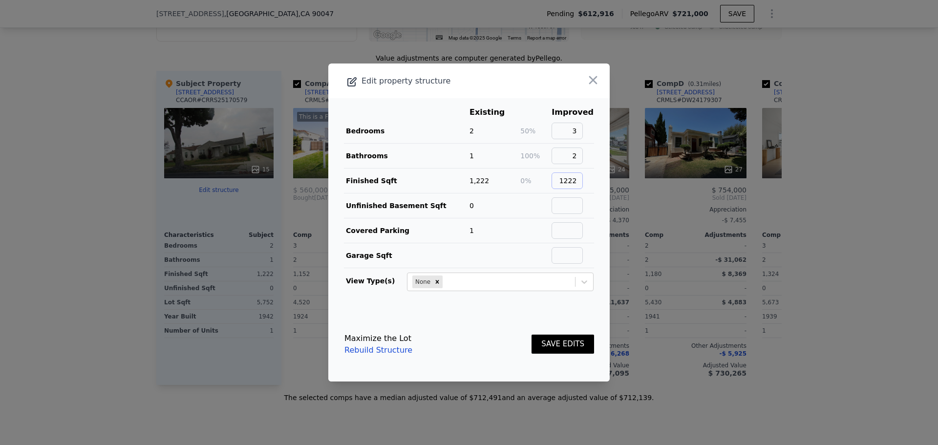
type input "1222"
click at [546, 343] on button "SAVE EDITS" at bounding box center [563, 344] width 63 height 19
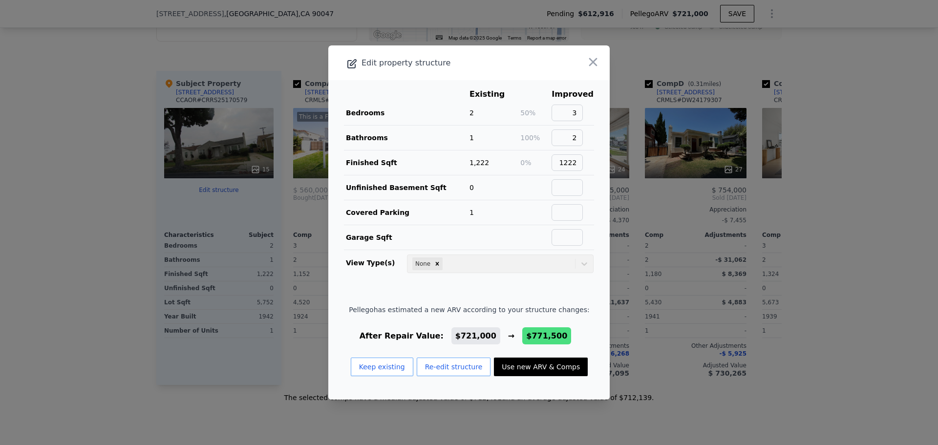
click at [521, 370] on button "Use new ARV & Comps" at bounding box center [541, 367] width 94 height 19
type input "4"
type input "1015"
type input "1617"
checkbox input "false"
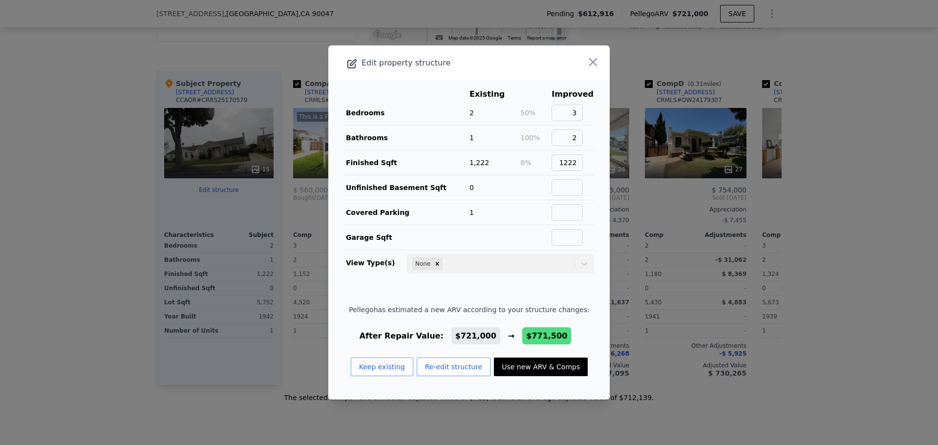
checkbox input "true"
type input "$ 771,500"
type input "$ 113,135"
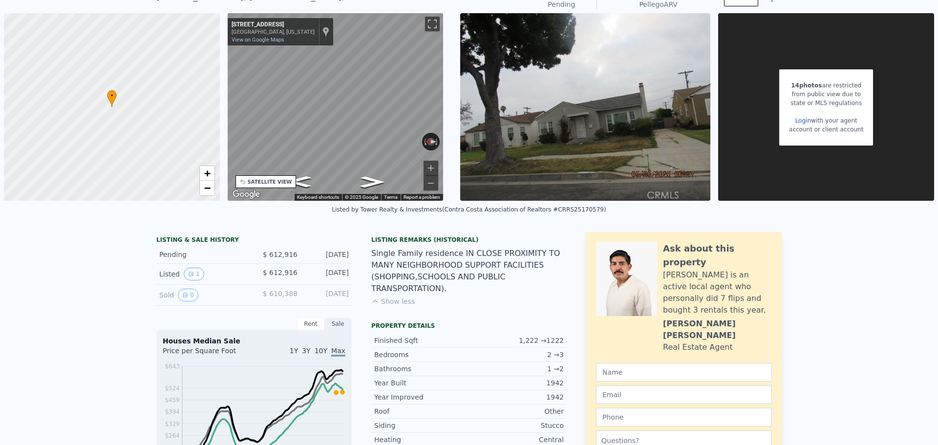
scroll to position [0, 0]
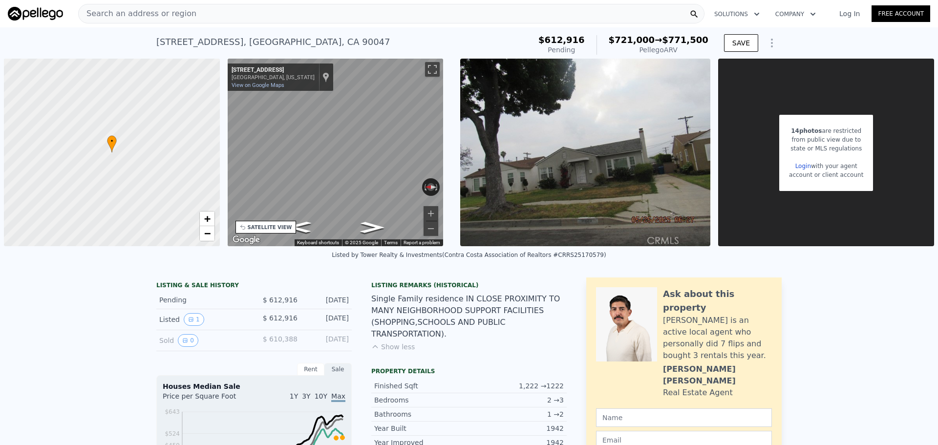
click at [726, 17] on button "Solutions" at bounding box center [736, 14] width 61 height 18
